Goal: Transaction & Acquisition: Purchase product/service

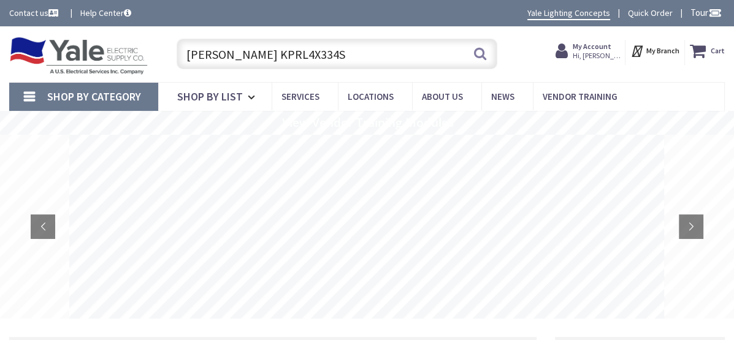
type input "Eaton KPRL4X334S"
click at [478, 57] on button "Search" at bounding box center [480, 54] width 16 height 28
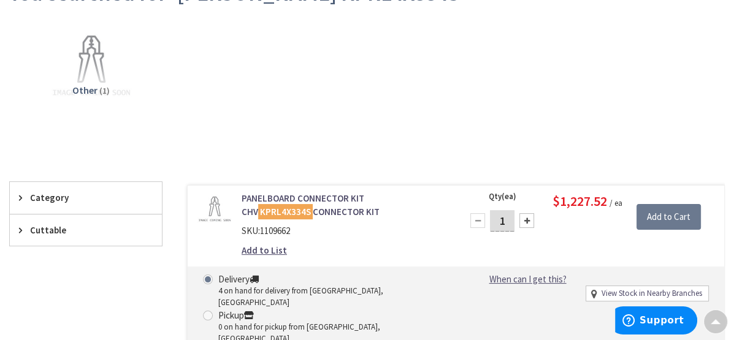
drag, startPoint x: 262, startPoint y: 190, endPoint x: 299, endPoint y: 237, distance: 59.4
click at [342, 243] on div "PANELBOARD CONNECTOR KIT CHV KPRL4X334S CONNECTOR KIT SKU: 1109662 Add to List" at bounding box center [344, 227] width 224 height 71
drag, startPoint x: 299, startPoint y: 237, endPoint x: 286, endPoint y: 224, distance: 17.8
copy div "PANELBOARD CONNECTOR KIT CHV KPRL4X334S CONNECTOR KIT SKU: 1109662 Add to List"
